Goal: Task Accomplishment & Management: Use online tool/utility

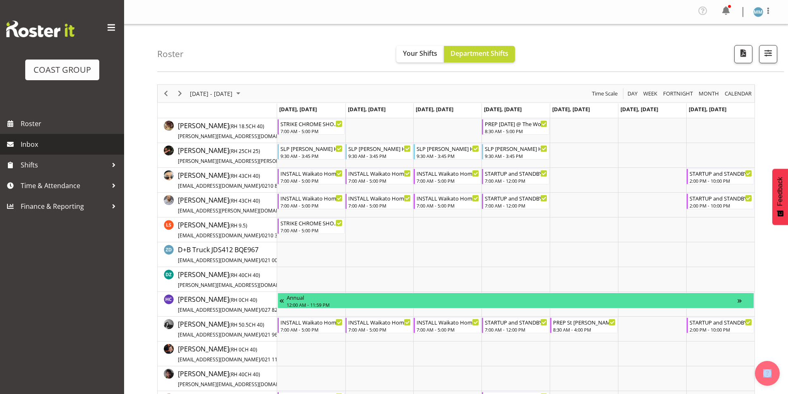
click at [35, 146] on span "Inbox" at bounding box center [70, 144] width 99 height 12
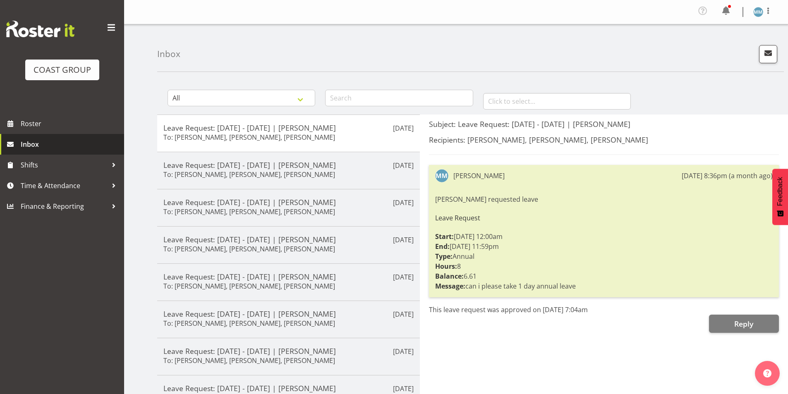
click at [46, 142] on span "Inbox" at bounding box center [70, 144] width 99 height 12
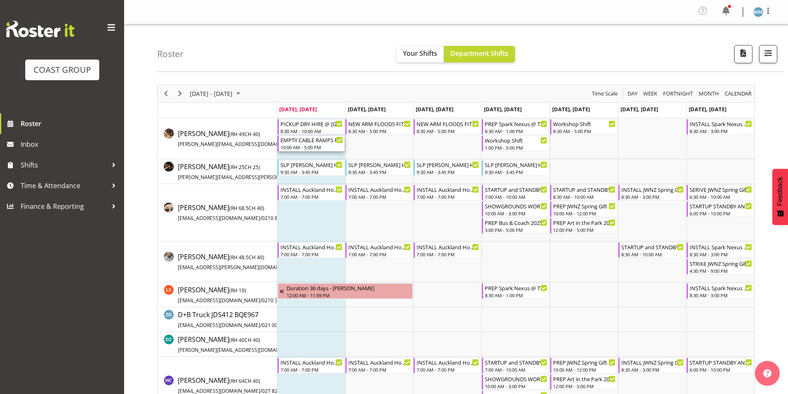
click at [300, 143] on div "EMPTY CABLE RAMPS FROM SHIPPING CONTAINER INTO BLACK CONTAINER" at bounding box center [311, 140] width 63 height 8
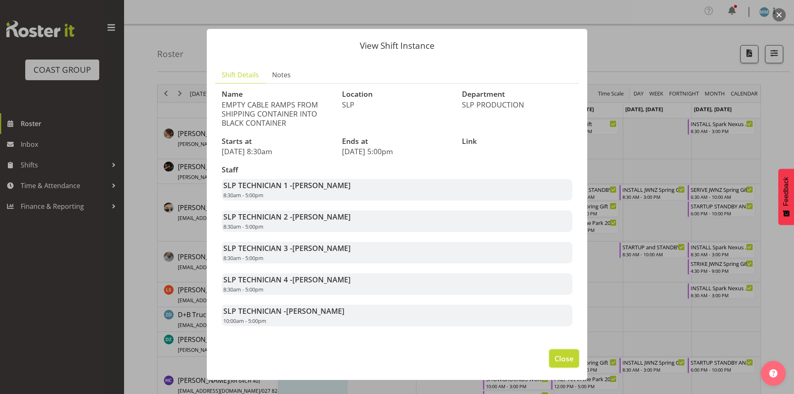
click at [565, 362] on span "Close" at bounding box center [564, 358] width 19 height 11
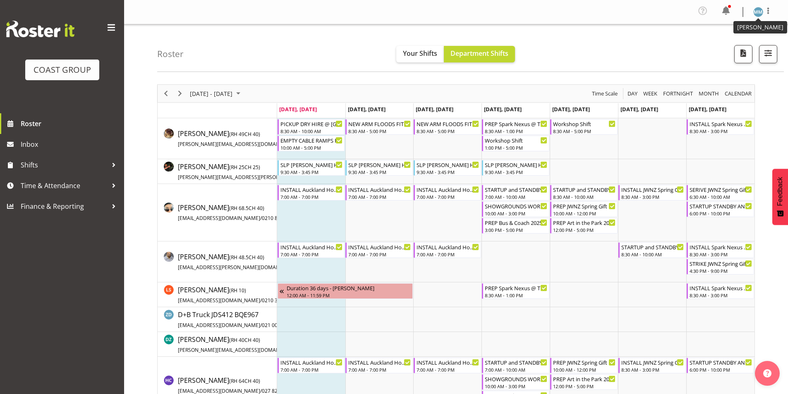
click at [758, 14] on img at bounding box center [758, 12] width 10 height 10
click at [732, 46] on link "Log Out" at bounding box center [733, 45] width 79 height 15
